Goal: Information Seeking & Learning: Learn about a topic

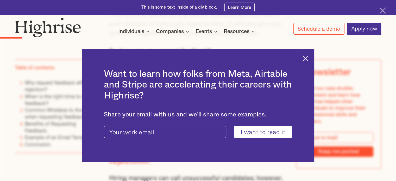
scroll to position [481, 0]
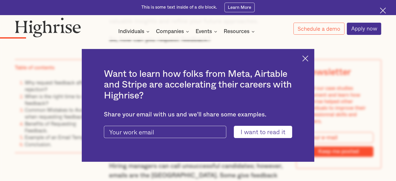
click at [308, 58] on img at bounding box center [305, 58] width 6 height 6
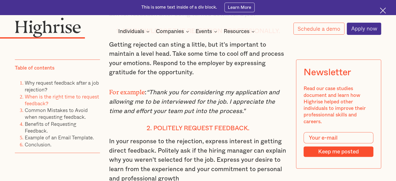
scroll to position [943, 0]
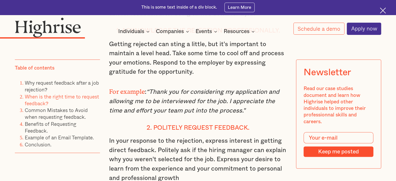
click at [159, 94] on em "“Thank you for considering my application and allowing me to be interviewed for…" at bounding box center [194, 100] width 170 height 25
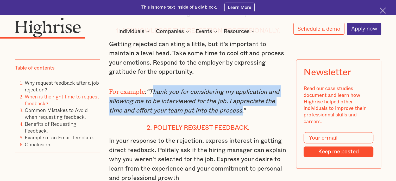
drag, startPoint x: 159, startPoint y: 94, endPoint x: 222, endPoint y: 112, distance: 65.2
click at [222, 112] on em "“Thank you for considering my application and allowing me to be interviewed for…" at bounding box center [194, 100] width 170 height 25
copy em "Thank you for considering my application and allowing me to be interviewed for …"
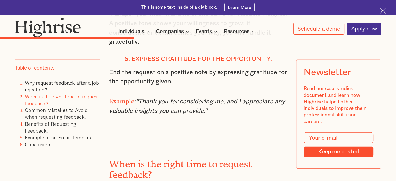
scroll to position [1367, 0]
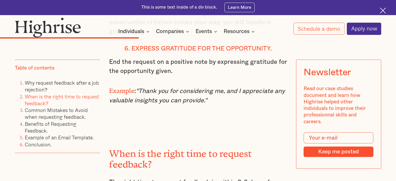
click at [149, 88] on em ""Thank you for considering me, and I appreciate any valuable insights you can p…" at bounding box center [197, 96] width 176 height 16
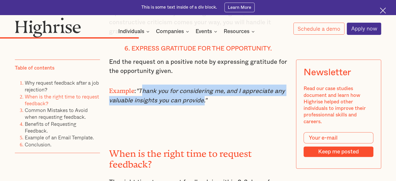
drag, startPoint x: 149, startPoint y: 78, endPoint x: 184, endPoint y: 89, distance: 36.7
click at [184, 89] on em ""Thank you for considering me, and I appreciate any valuable insights you can p…" at bounding box center [197, 96] width 176 height 16
copy em "Thank you for considering me, and I appreciate any valuable insights you can pr…"
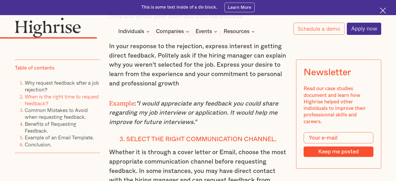
scroll to position [1037, 0]
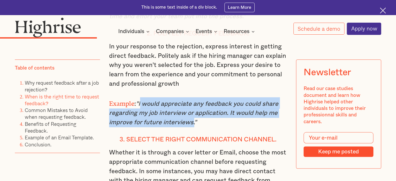
drag, startPoint x: 139, startPoint y: 108, endPoint x: 192, endPoint y: 128, distance: 55.9
click at [192, 125] on em ""I would appreciate any feedback you could share regarding my job interview or …" at bounding box center [193, 113] width 169 height 25
copy em "I would appreciate any feedback you could share regarding my job interview or a…"
